Goal: Communication & Community: Answer question/provide support

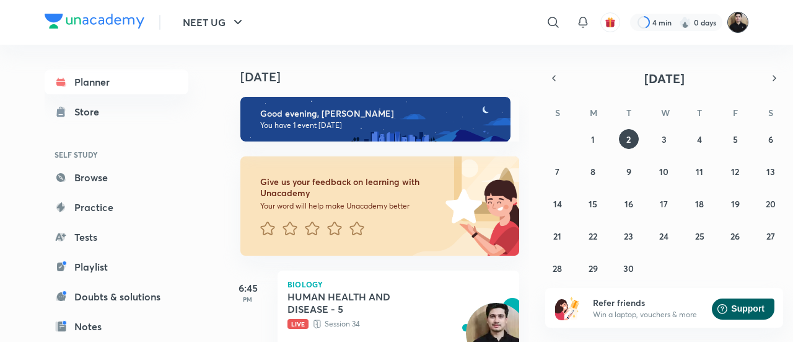
click at [741, 30] on img at bounding box center [738, 22] width 21 height 21
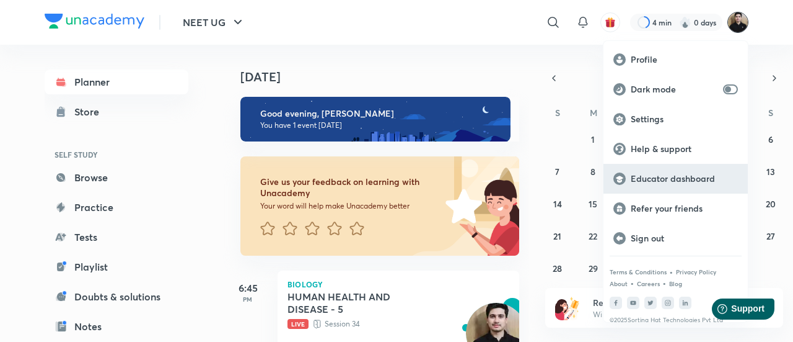
click at [695, 179] on p "Educator dashboard" at bounding box center [684, 178] width 107 height 11
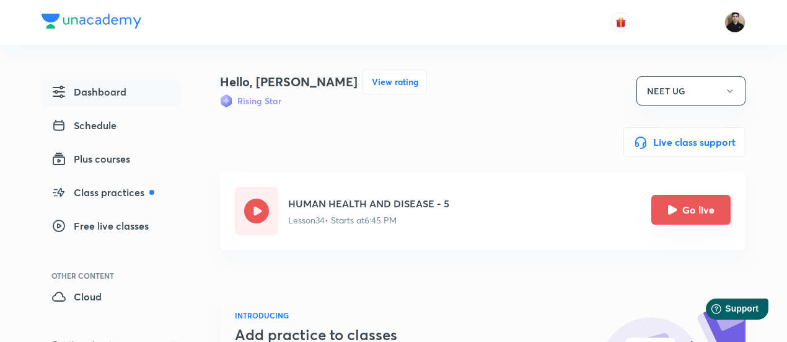
click at [665, 223] on button "Go live" at bounding box center [691, 210] width 79 height 30
